Goal: Task Accomplishment & Management: Manage account settings

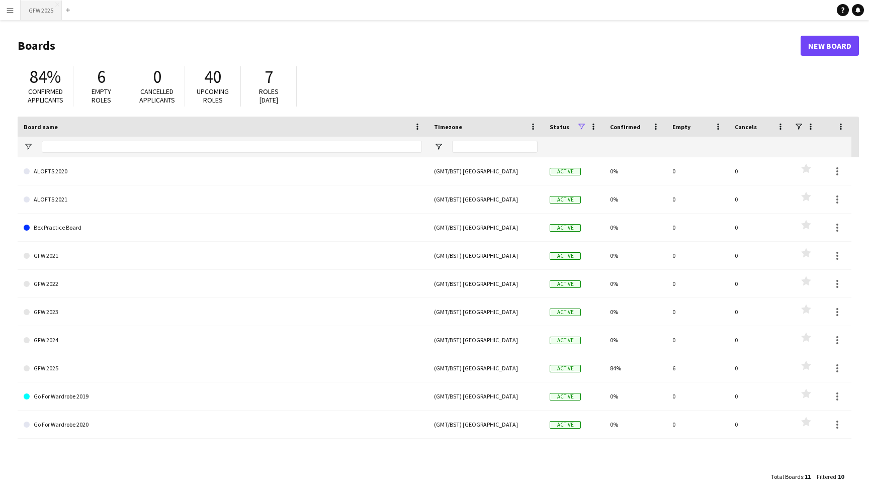
click at [36, 9] on button "GFW 2025 Close" at bounding box center [41, 11] width 41 height 20
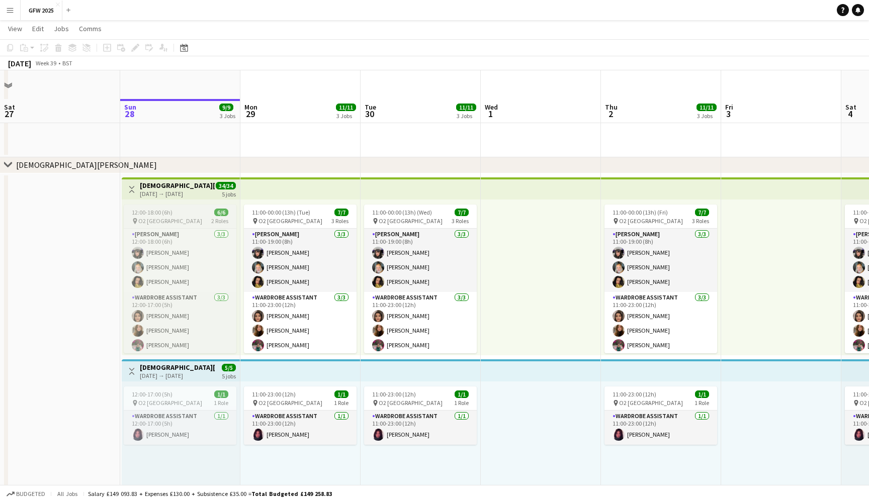
scroll to position [180, 0]
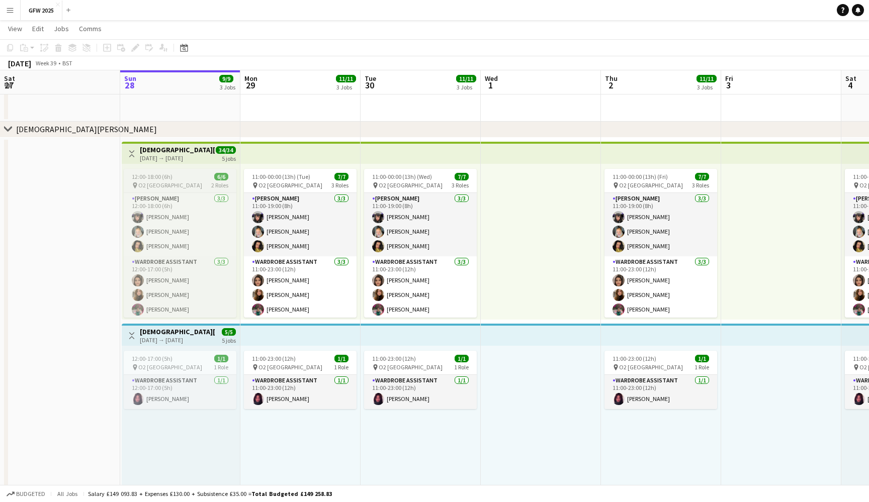
click at [177, 174] on div "12:00-18:00 (6h) 6/6" at bounding box center [180, 177] width 113 height 8
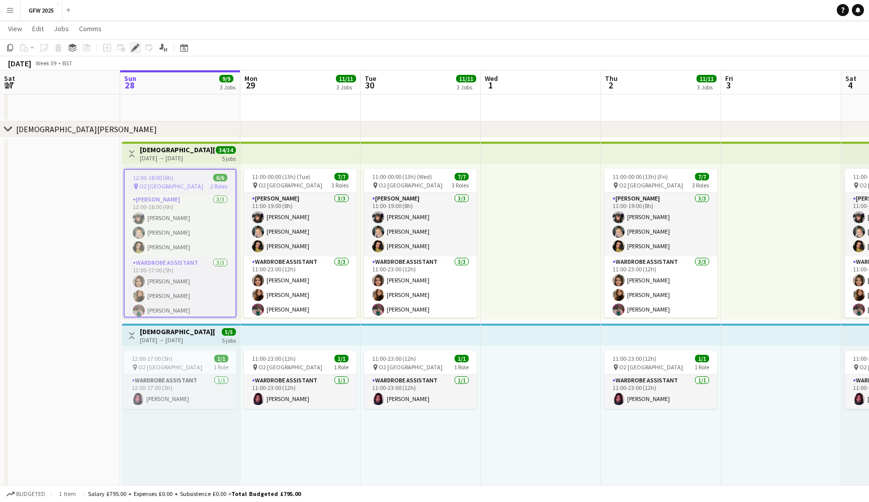
click at [135, 49] on icon at bounding box center [135, 48] width 6 height 6
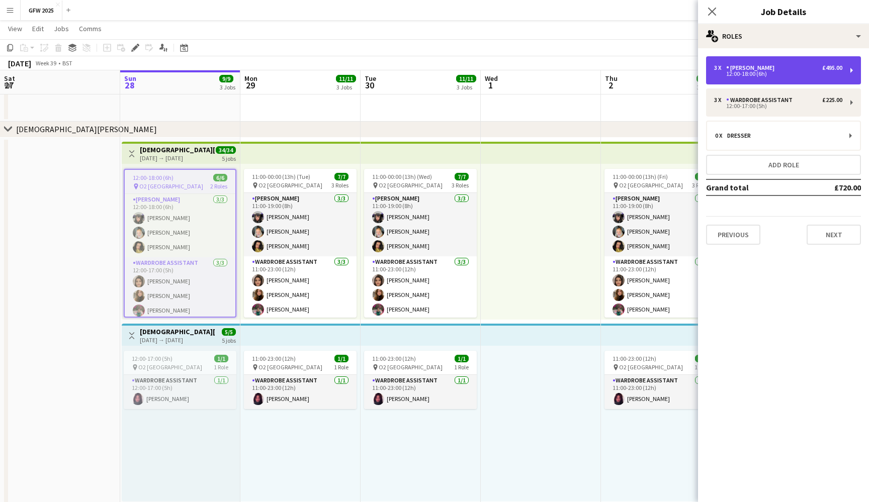
click at [790, 70] on div "3 x [PERSON_NAME] £495.00" at bounding box center [778, 67] width 128 height 7
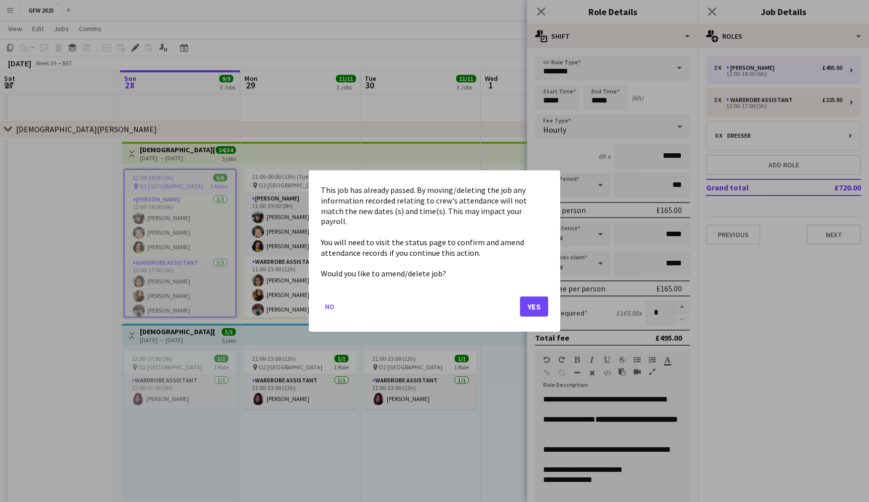
click at [536, 297] on button "Yes" at bounding box center [534, 307] width 28 height 20
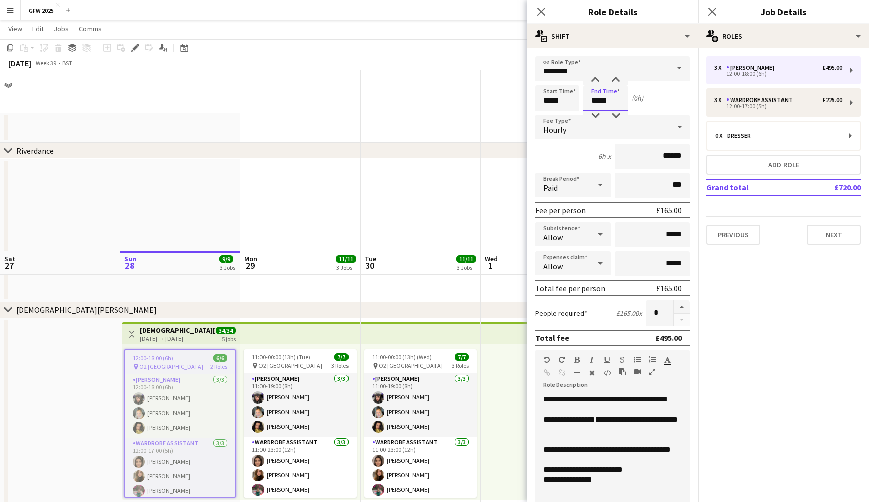
scroll to position [180, 0]
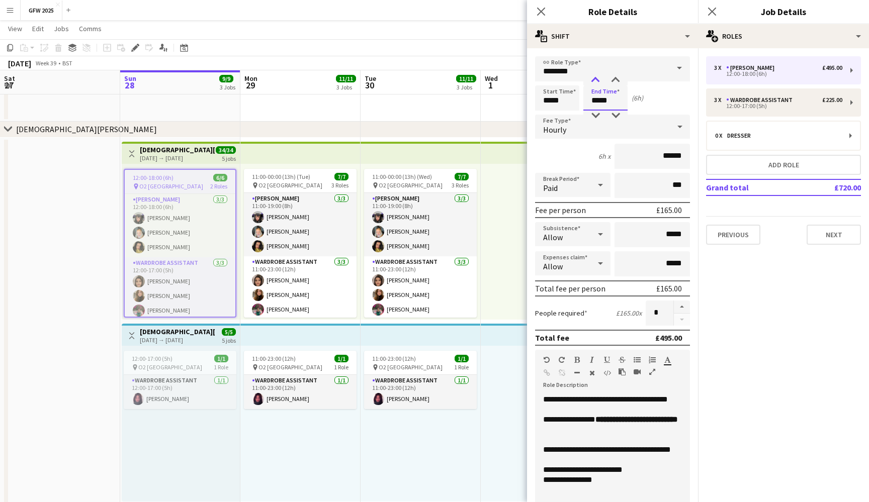
click at [594, 76] on div at bounding box center [595, 80] width 20 height 10
type input "*****"
click at [594, 76] on div at bounding box center [595, 80] width 20 height 10
click at [715, 9] on icon at bounding box center [712, 12] width 10 height 10
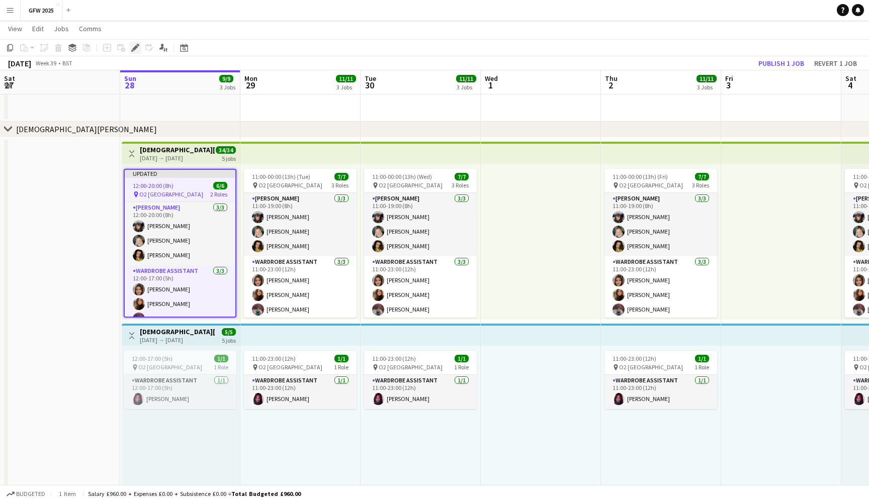
click at [133, 47] on icon "Edit" at bounding box center [135, 48] width 8 height 8
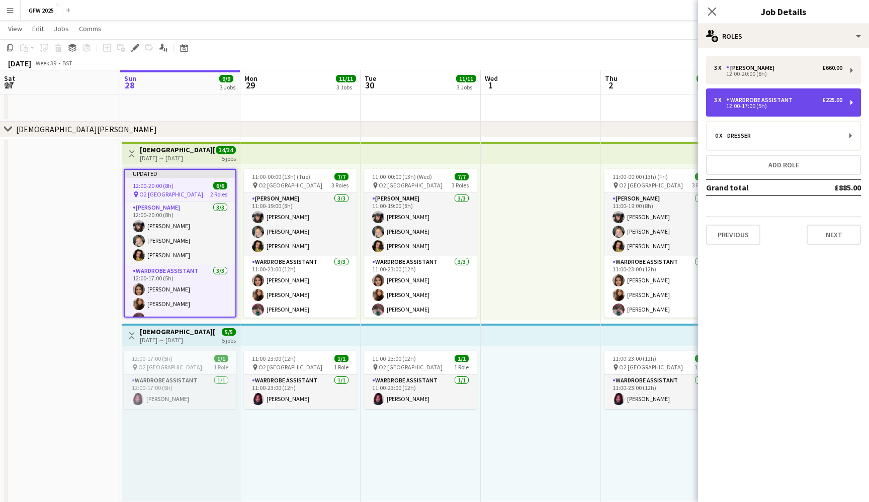
click at [792, 101] on div "Wardrobe Assistant" at bounding box center [761, 100] width 70 height 7
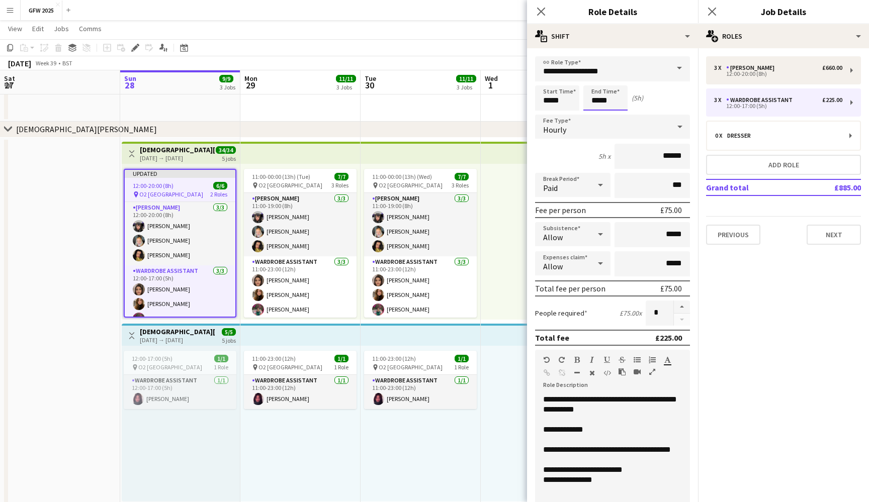
scroll to position [0, 0]
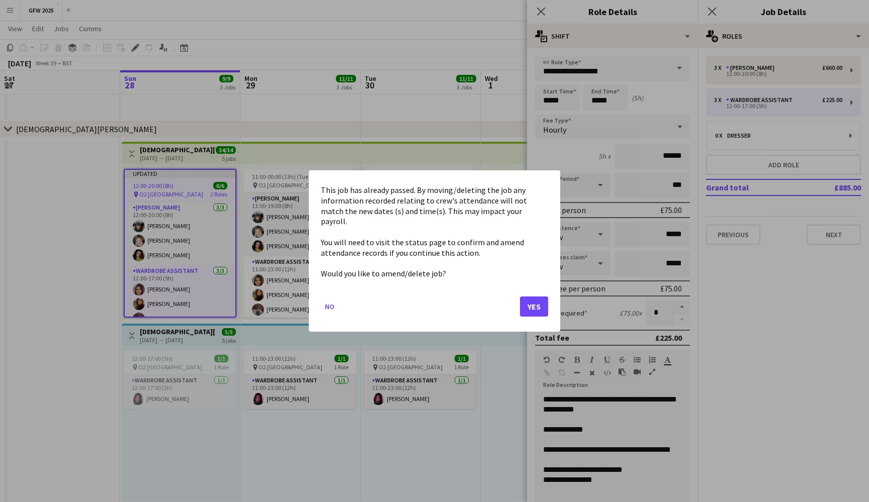
click at [531, 301] on button "Yes" at bounding box center [534, 307] width 28 height 20
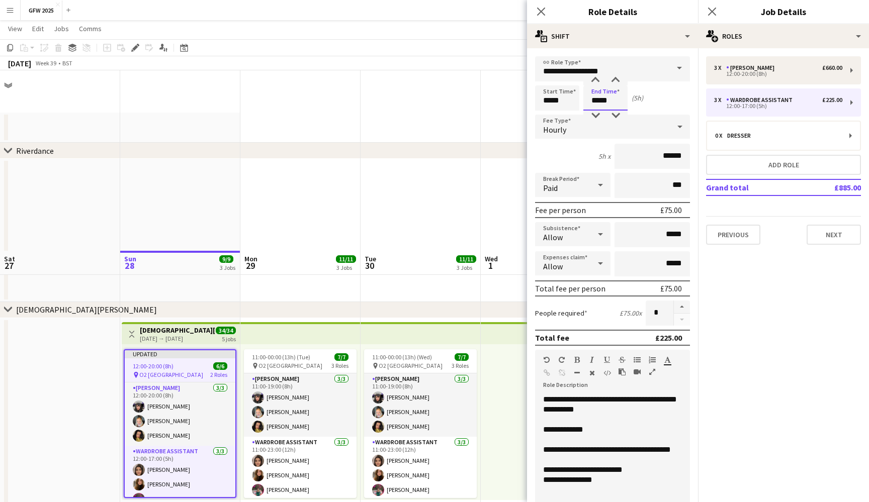
scroll to position [180, 0]
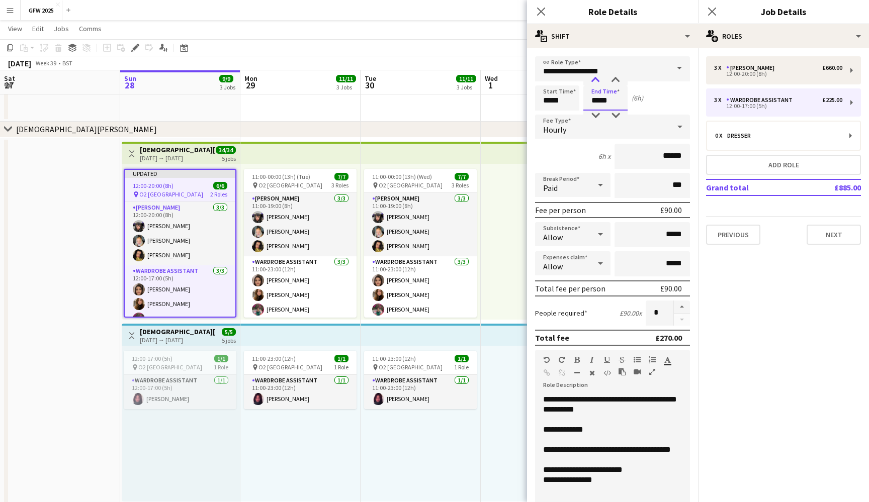
click at [599, 80] on div at bounding box center [595, 80] width 20 height 10
type input "*****"
click at [599, 80] on div at bounding box center [595, 80] width 20 height 10
click at [708, 12] on icon "Close pop-in" at bounding box center [712, 12] width 10 height 10
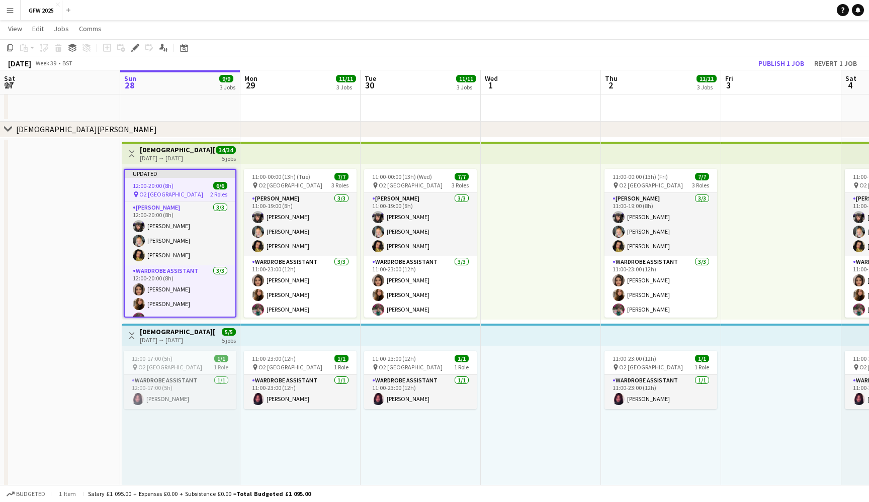
click at [718, 58] on div "[DATE] Week 39 • BST Publish 1 job Revert 1 job" at bounding box center [434, 63] width 869 height 14
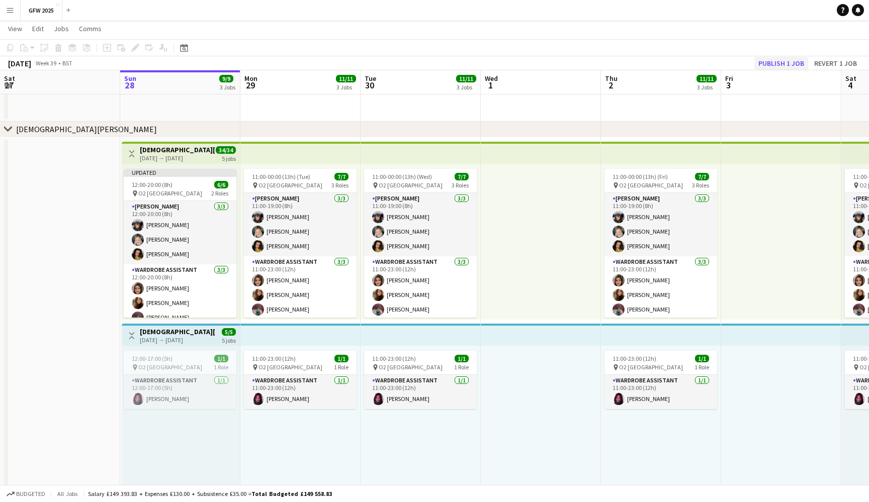
click at [791, 62] on button "Publish 1 job" at bounding box center [781, 63] width 54 height 13
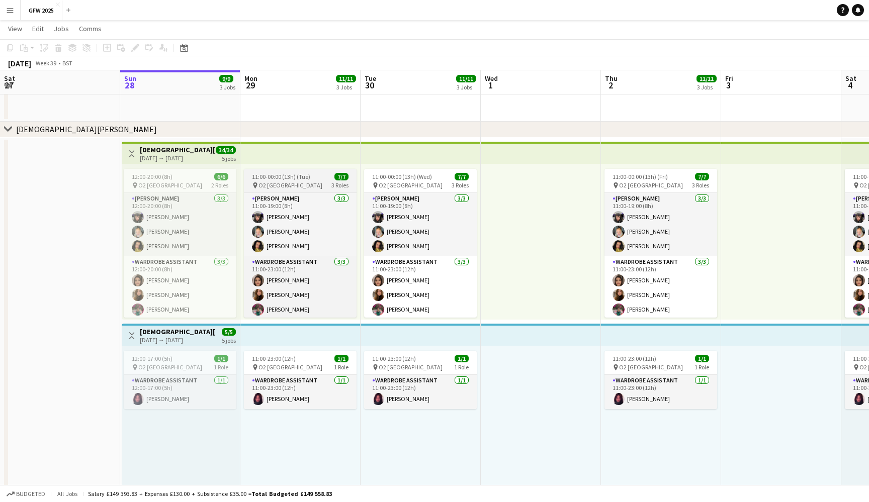
click at [292, 187] on div "pin O2 London 3 Roles" at bounding box center [300, 185] width 113 height 8
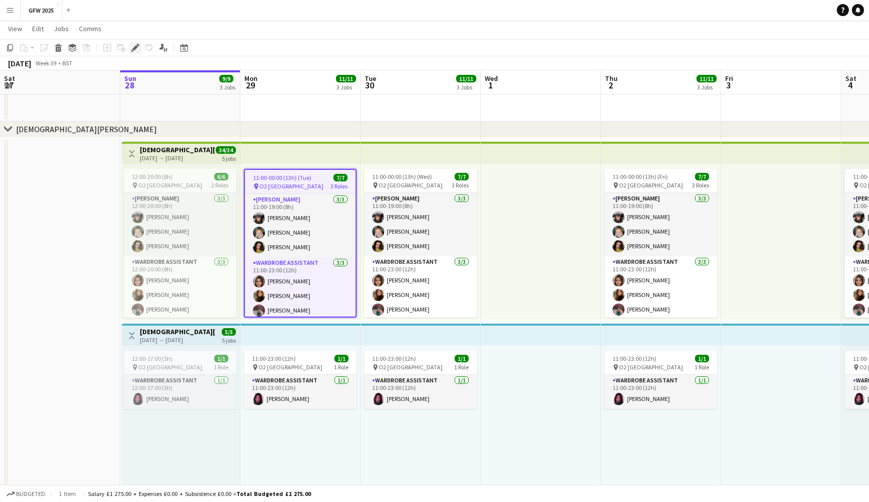
click at [133, 43] on div "Edit" at bounding box center [135, 48] width 12 height 12
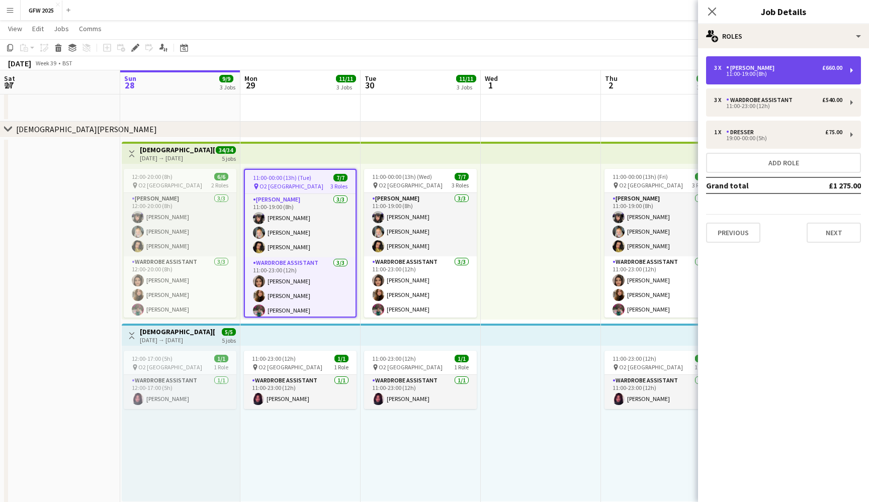
click at [780, 70] on div "3 x [PERSON_NAME] £660.00" at bounding box center [778, 67] width 128 height 7
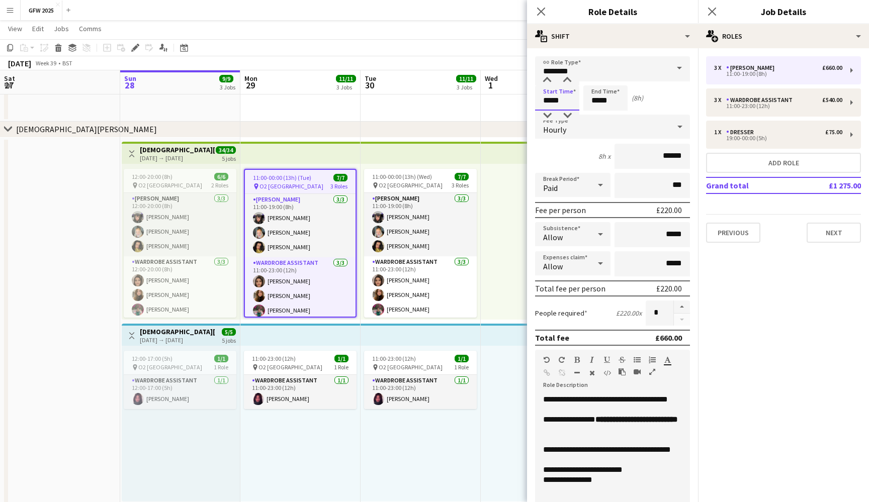
click at [549, 106] on input "*****" at bounding box center [557, 97] width 44 height 25
type input "*****"
click at [549, 83] on div at bounding box center [547, 80] width 20 height 10
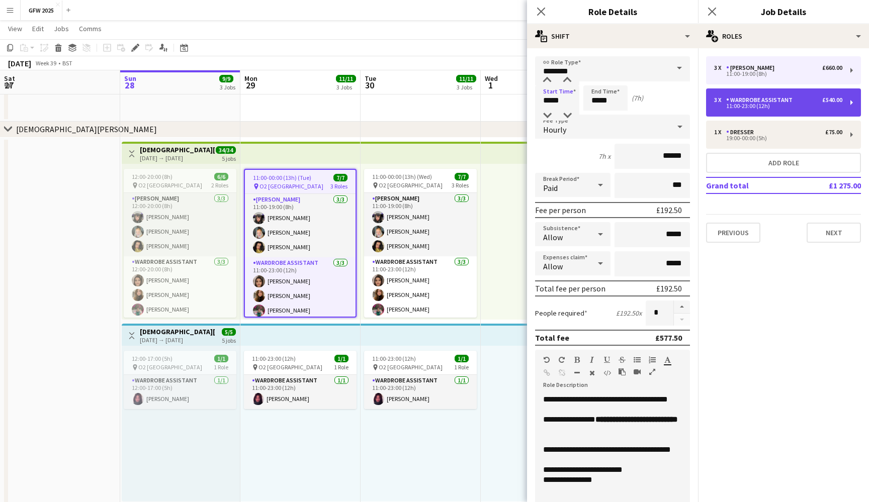
click at [764, 100] on div "Wardrobe Assistant" at bounding box center [761, 100] width 70 height 7
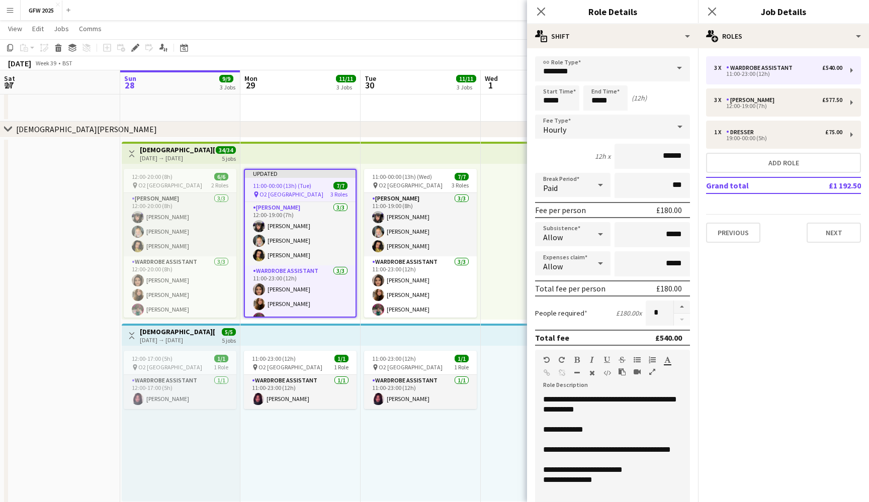
type input "**********"
type input "*****"
type input "******"
click at [547, 99] on input "*****" at bounding box center [557, 97] width 44 height 25
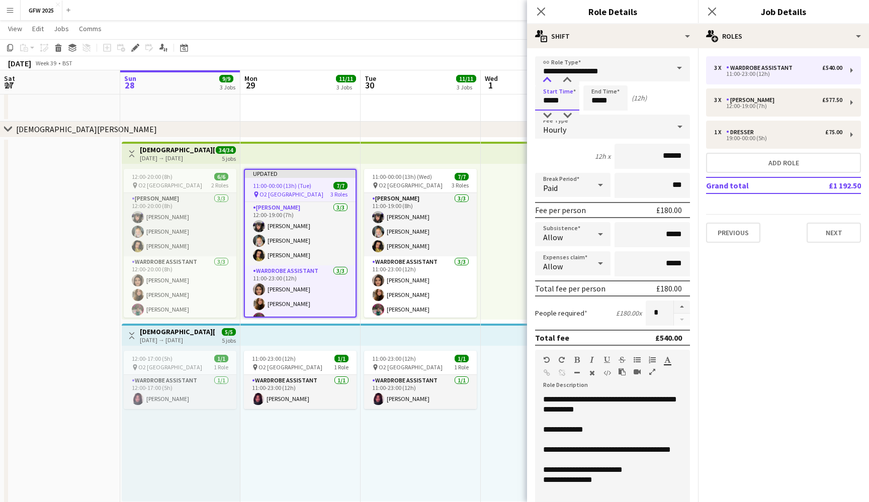
type input "*****"
click at [549, 78] on div at bounding box center [547, 80] width 20 height 10
click at [708, 11] on icon "Close pop-in" at bounding box center [712, 12] width 10 height 10
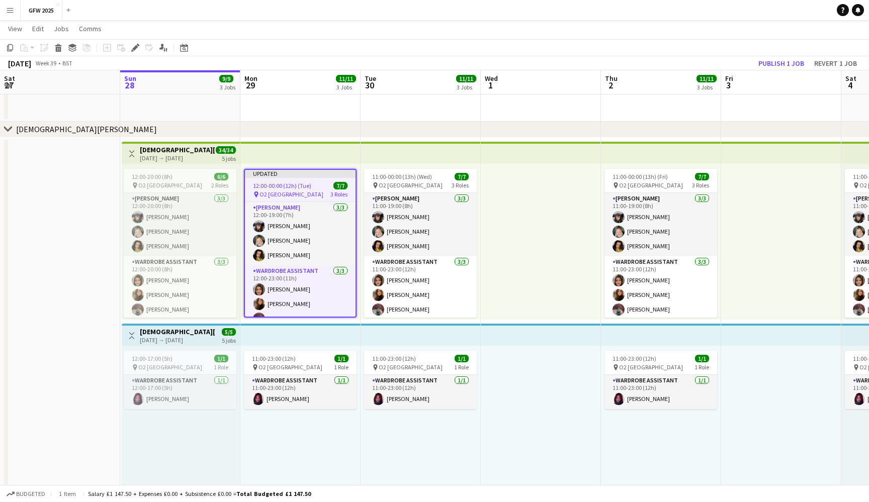
click at [656, 61] on div "[DATE] Week 39 • BST Publish 1 job Revert 1 job" at bounding box center [434, 63] width 869 height 14
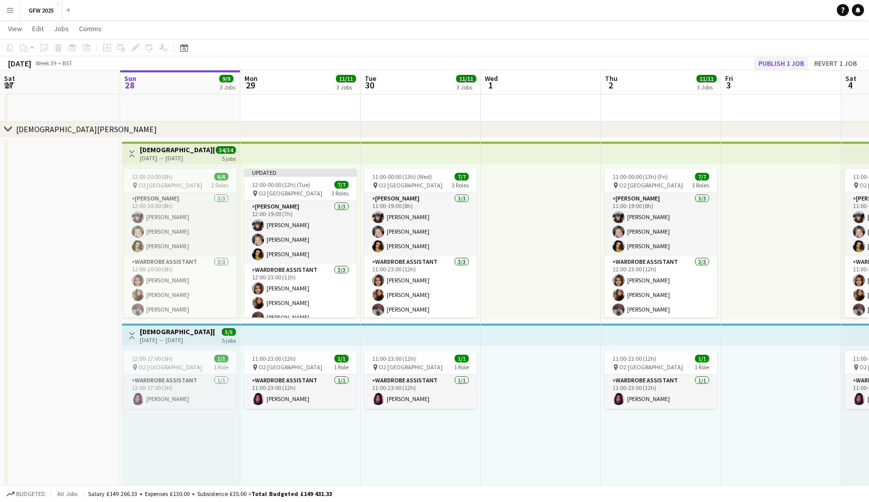
click at [798, 62] on button "Publish 1 job" at bounding box center [781, 63] width 54 height 13
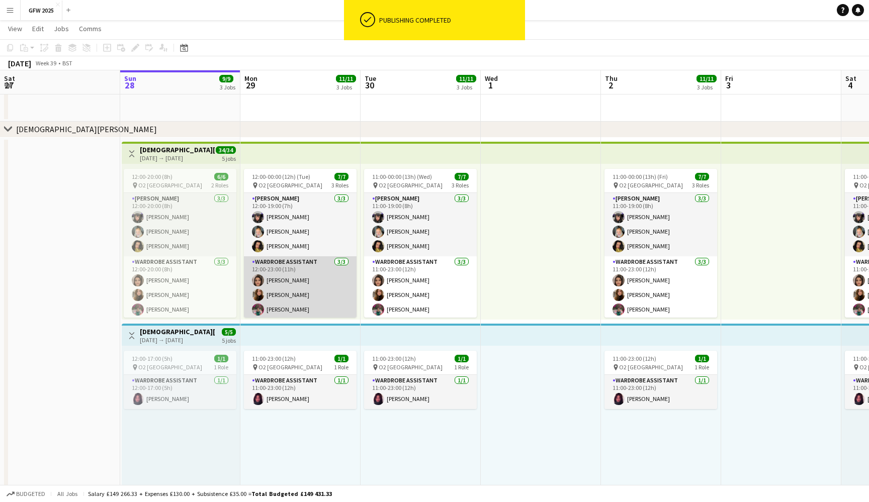
scroll to position [0, 0]
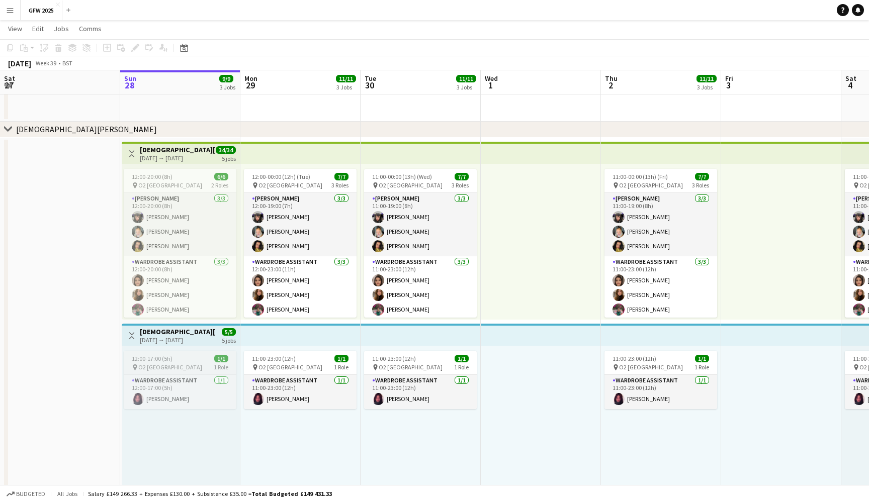
click at [193, 357] on div "12:00-17:00 (5h) 1/1" at bounding box center [180, 359] width 113 height 8
click at [131, 48] on icon "Edit" at bounding box center [135, 48] width 8 height 8
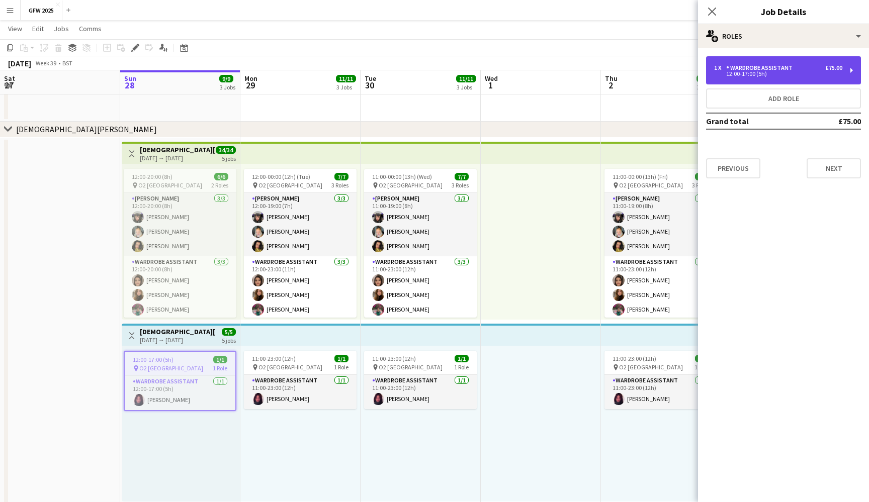
click at [777, 67] on div "Wardrobe Assistant" at bounding box center [761, 67] width 70 height 7
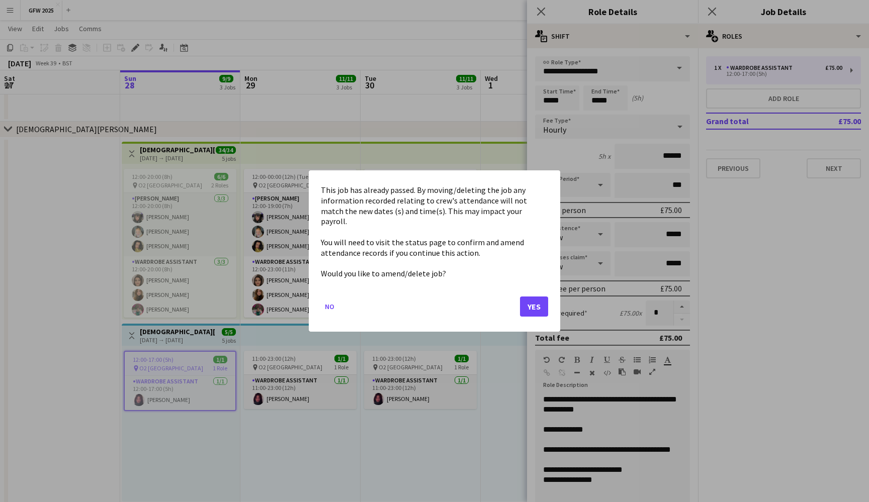
click at [534, 297] on button "Yes" at bounding box center [534, 307] width 28 height 20
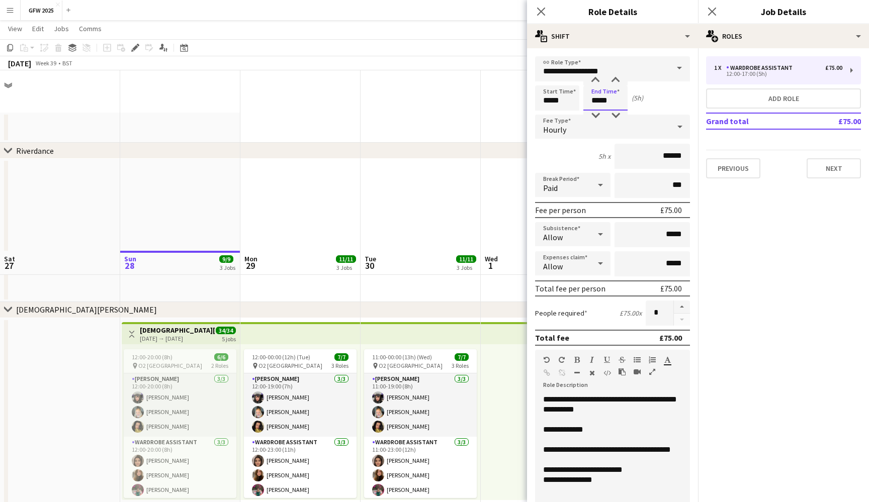
scroll to position [180, 0]
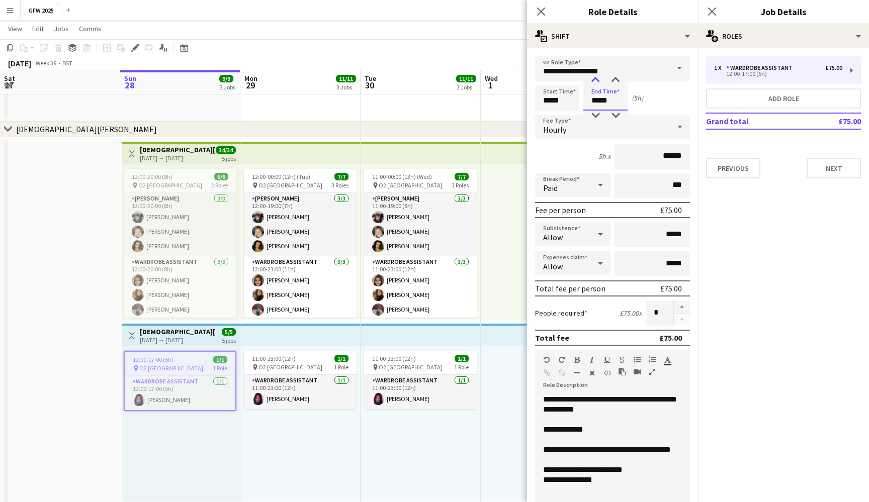
click at [597, 80] on div at bounding box center [595, 80] width 20 height 10
type input "*****"
click at [597, 80] on div at bounding box center [595, 80] width 20 height 10
click at [712, 12] on icon at bounding box center [712, 12] width 10 height 10
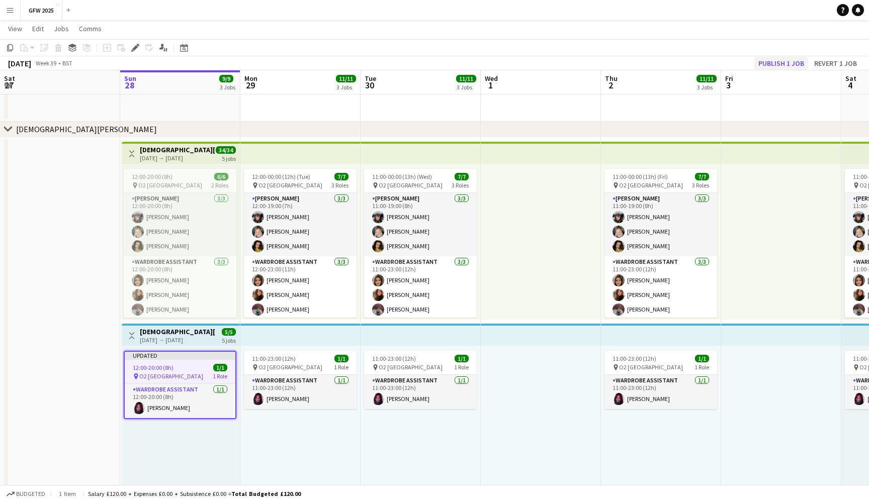
click at [777, 65] on button "Publish 1 job" at bounding box center [781, 63] width 54 height 13
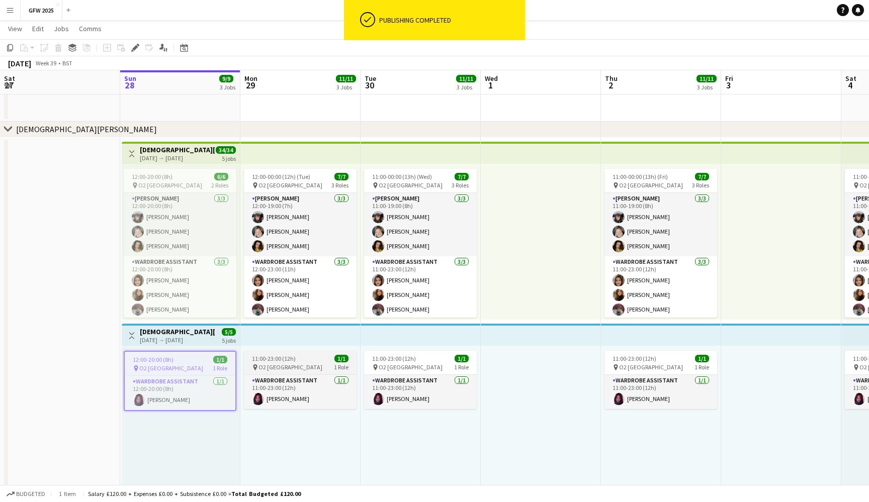
click at [301, 366] on div "pin O2 [GEOGRAPHIC_DATA] 1 Role" at bounding box center [300, 367] width 113 height 8
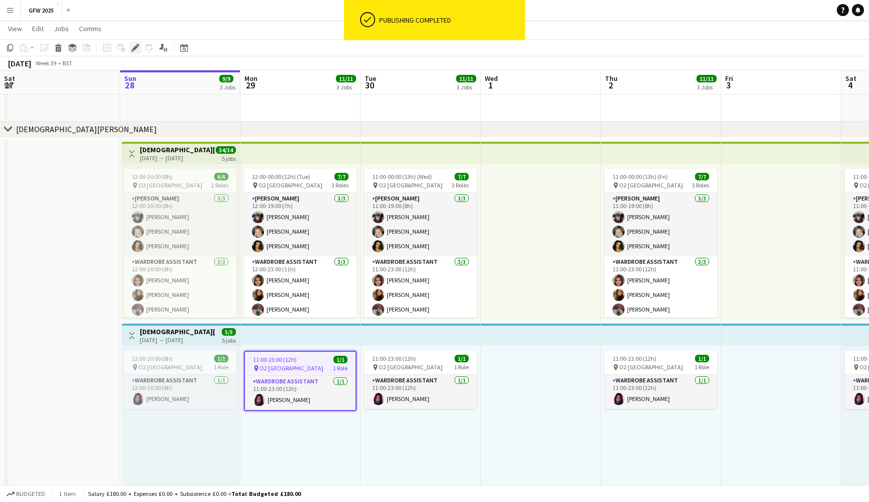
click at [136, 48] on icon at bounding box center [135, 48] width 6 height 6
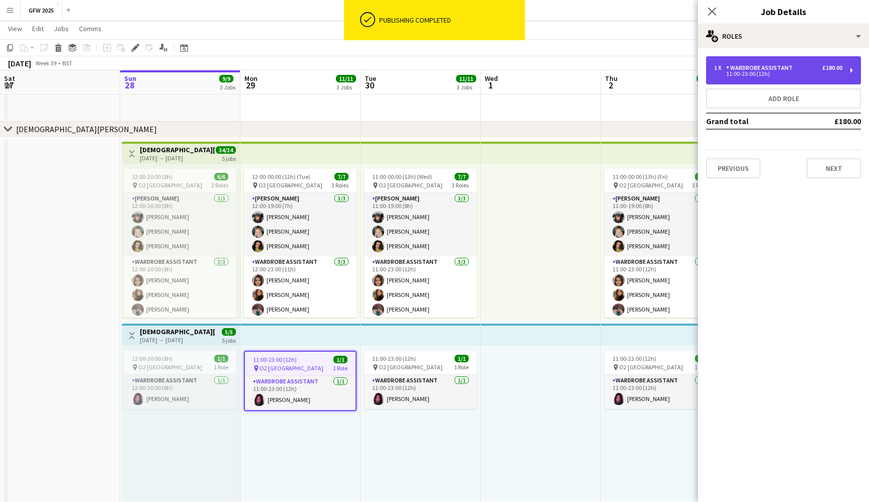
click at [791, 68] on div "Wardrobe Assistant" at bounding box center [761, 67] width 70 height 7
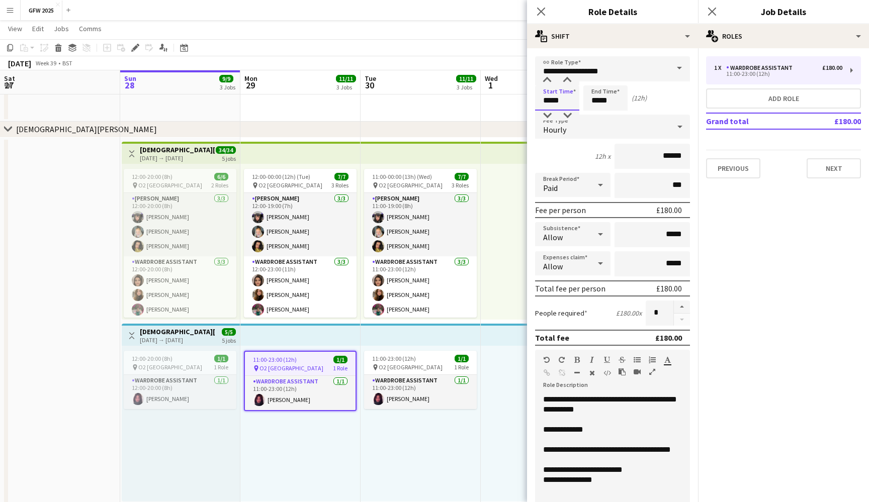
click at [547, 98] on input "*****" at bounding box center [557, 97] width 44 height 25
type input "*****"
click at [550, 78] on div at bounding box center [547, 80] width 20 height 10
click at [711, 12] on icon at bounding box center [712, 12] width 10 height 10
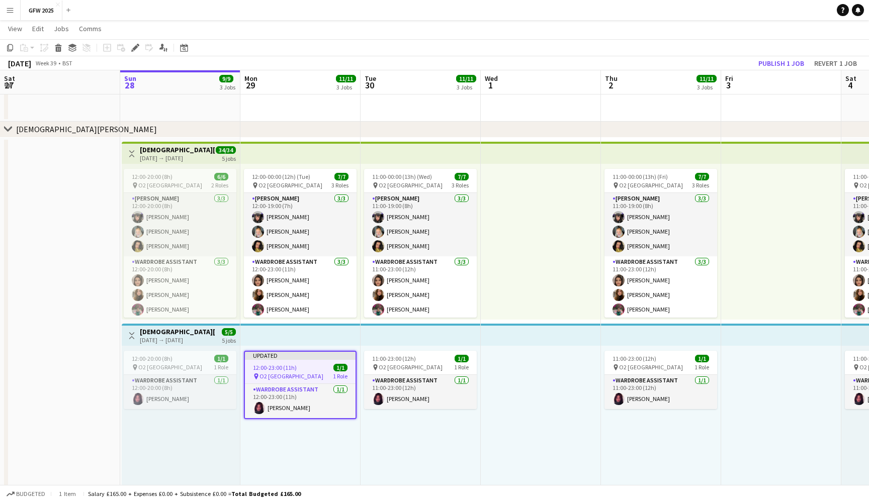
click at [675, 55] on app-toolbar "Copy Paste Paste Command V Paste with crew Command Shift V Paste linked Job [GE…" at bounding box center [434, 47] width 869 height 17
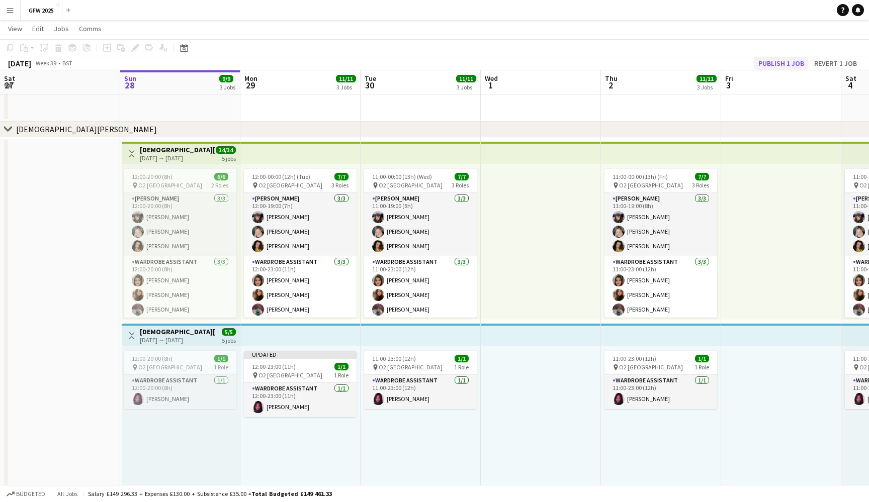
click at [785, 63] on button "Publish 1 job" at bounding box center [781, 63] width 54 height 13
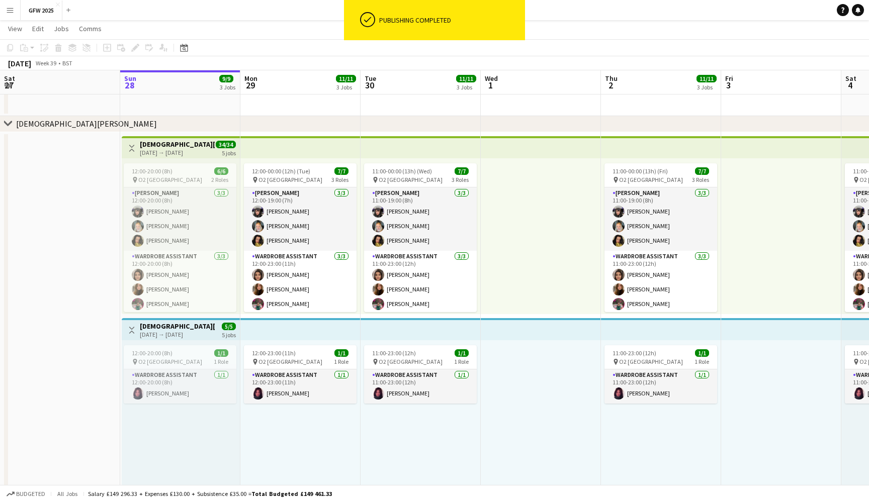
scroll to position [202, 0]
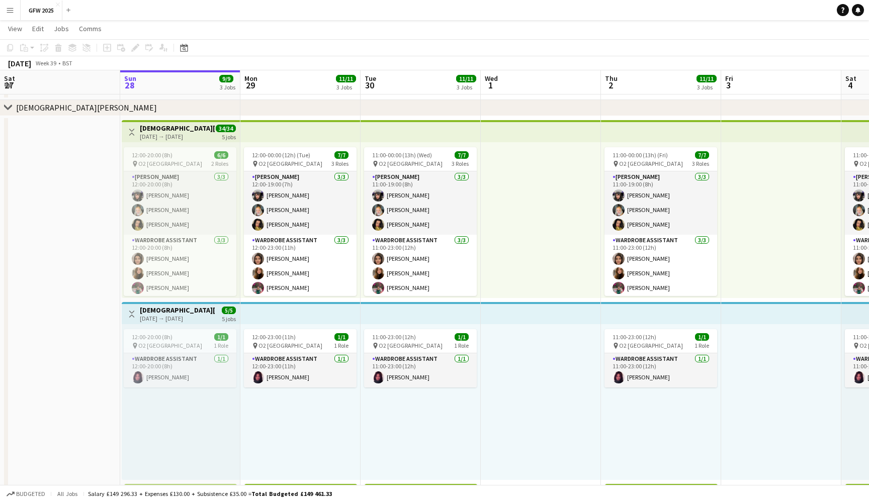
click at [535, 377] on div at bounding box center [541, 402] width 120 height 156
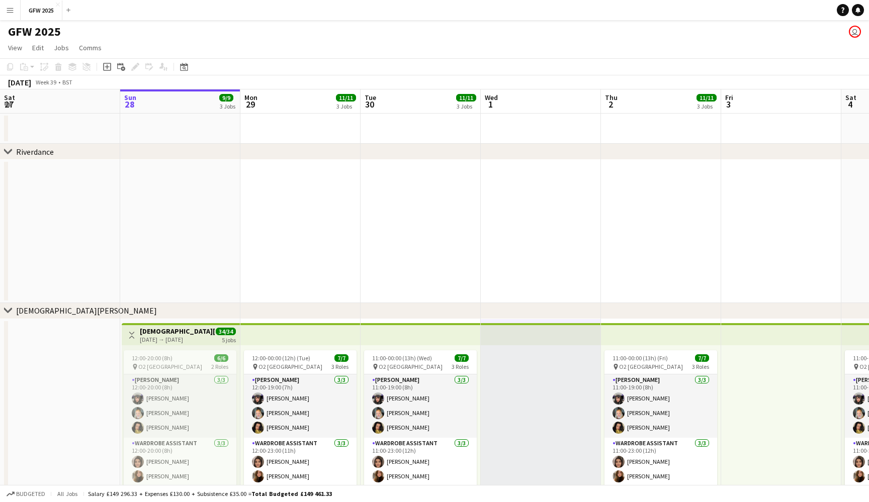
scroll to position [0, 0]
